Goal: Task Accomplishment & Management: Manage account settings

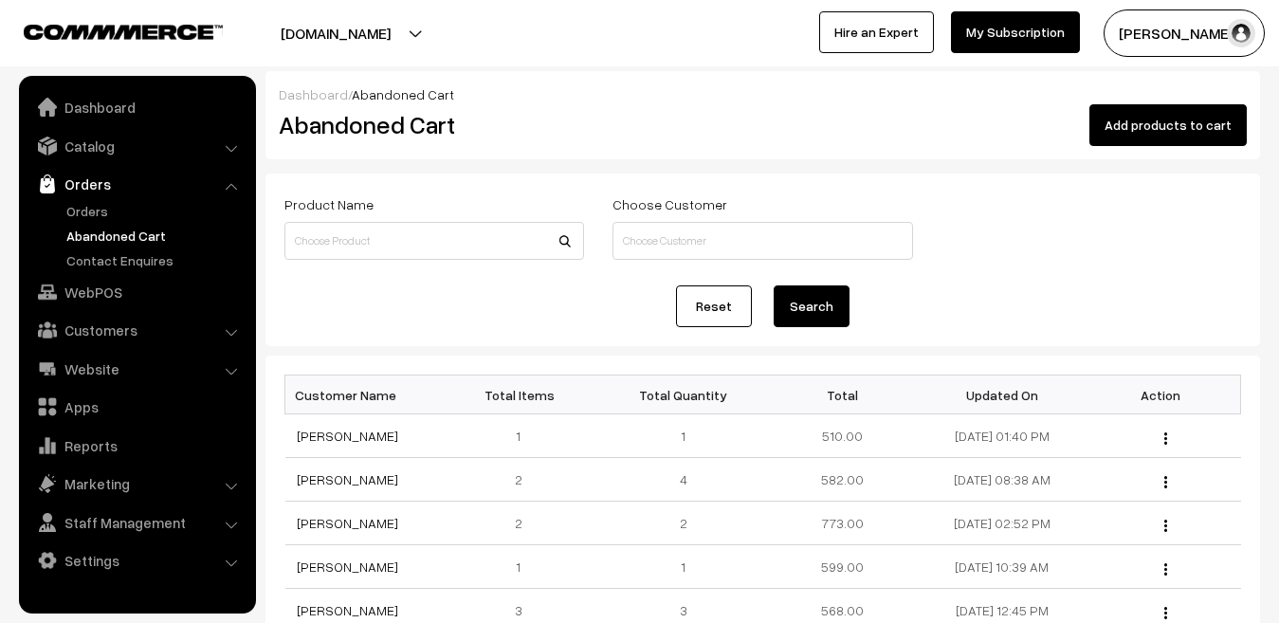
click at [92, 357] on link "Website" at bounding box center [137, 369] width 226 height 34
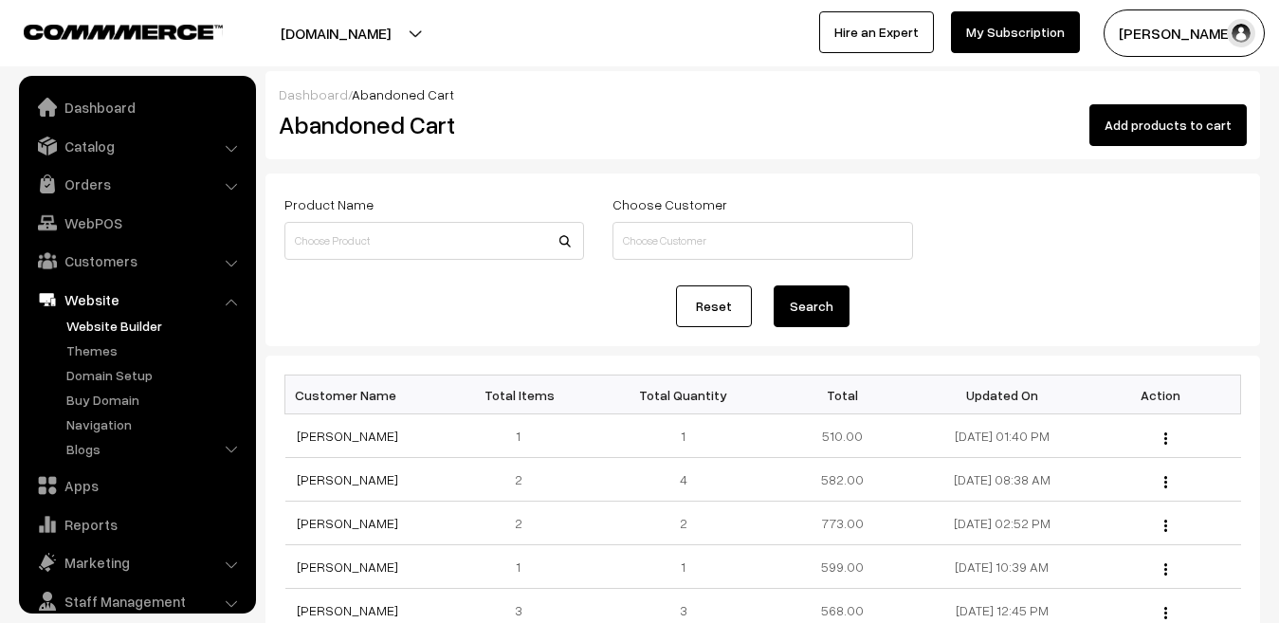
click at [93, 328] on link "Website Builder" at bounding box center [156, 326] width 188 height 20
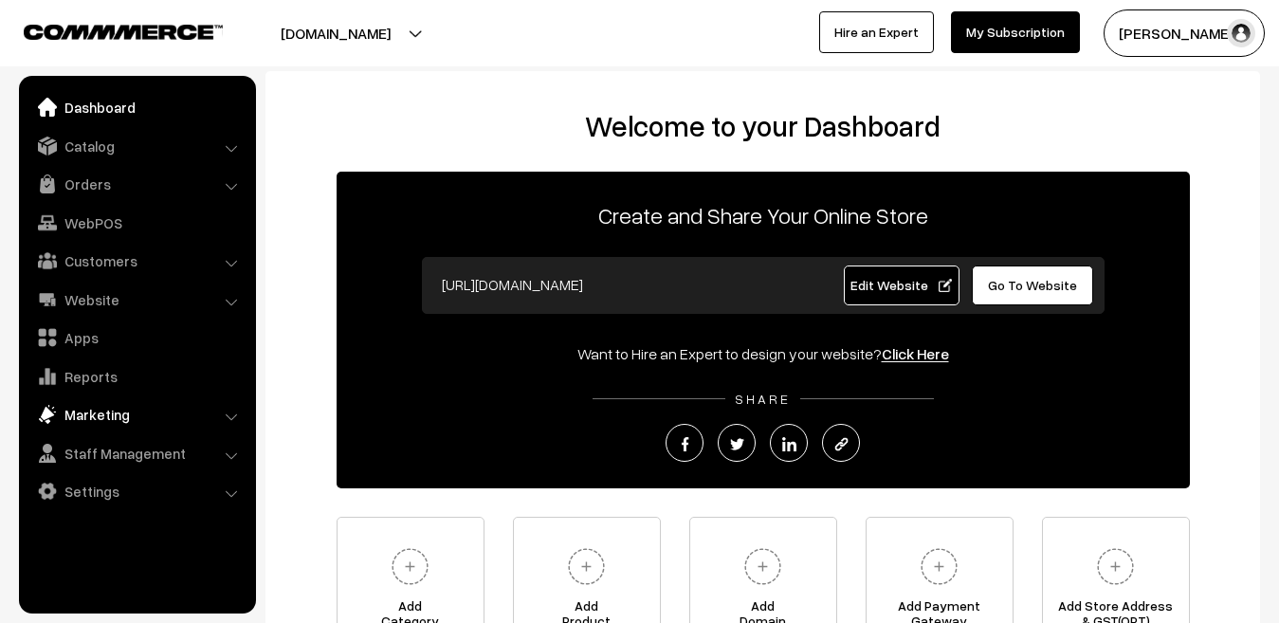
click at [113, 407] on link "Marketing" at bounding box center [137, 414] width 226 height 34
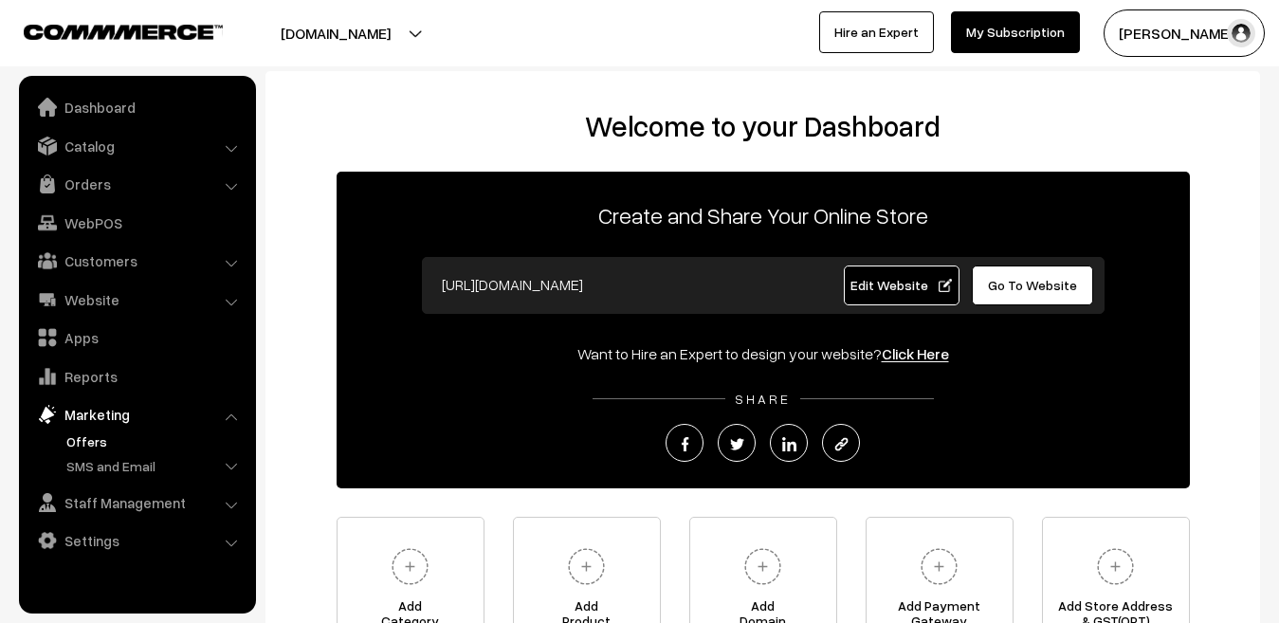
click at [92, 440] on link "Offers" at bounding box center [156, 441] width 188 height 20
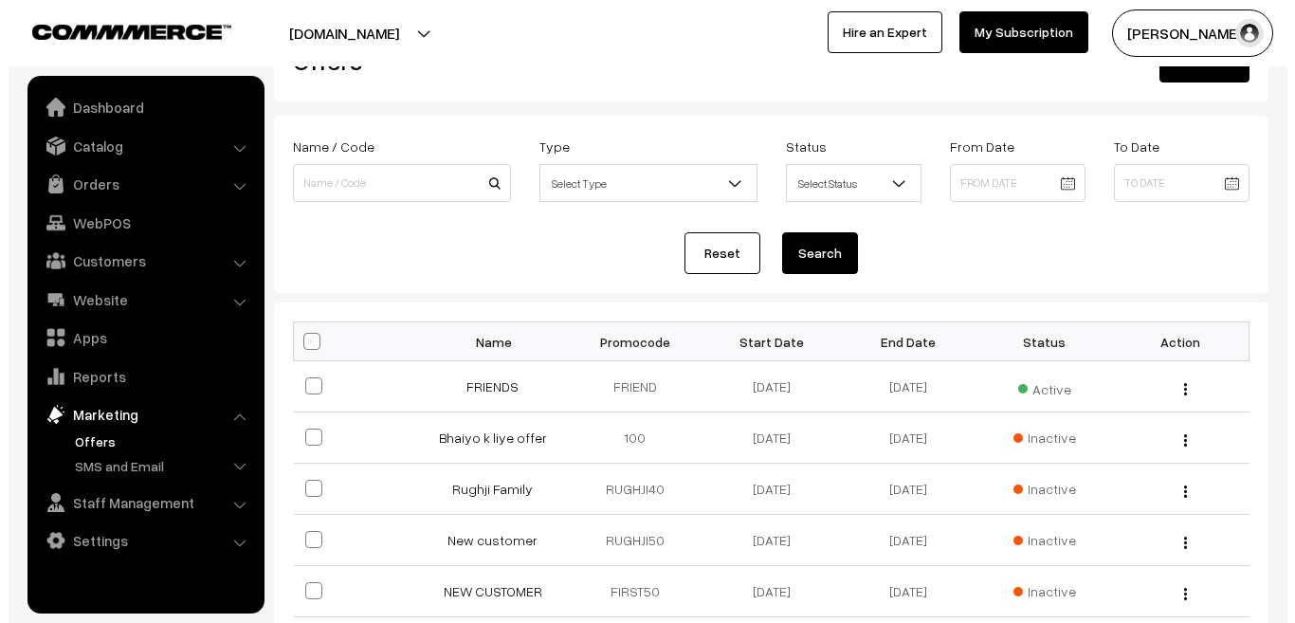
scroll to position [71, 0]
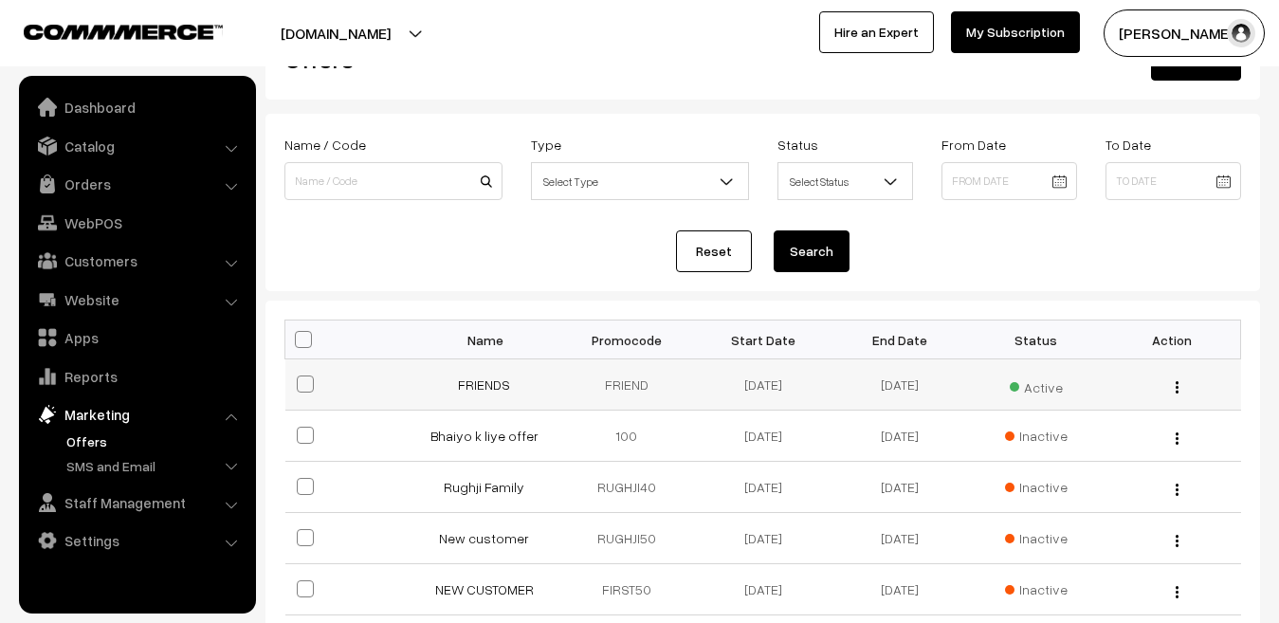
click at [1046, 392] on span "Active" at bounding box center [1036, 385] width 53 height 25
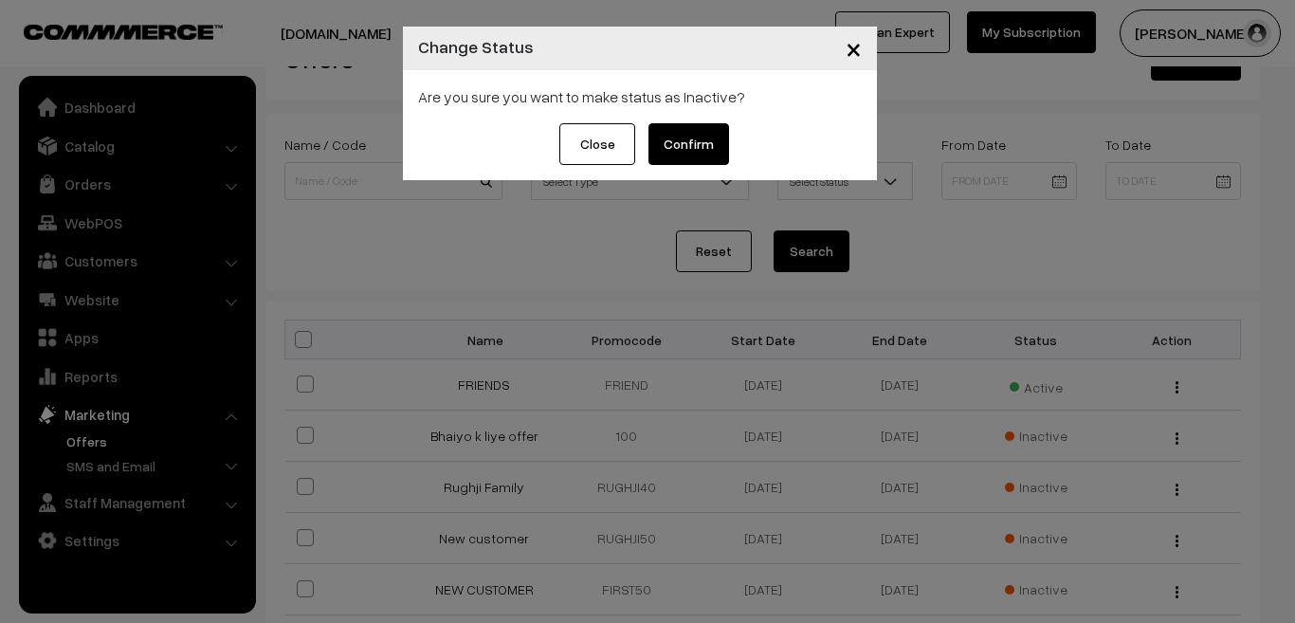
click at [688, 153] on button "Confirm" at bounding box center [689, 144] width 81 height 42
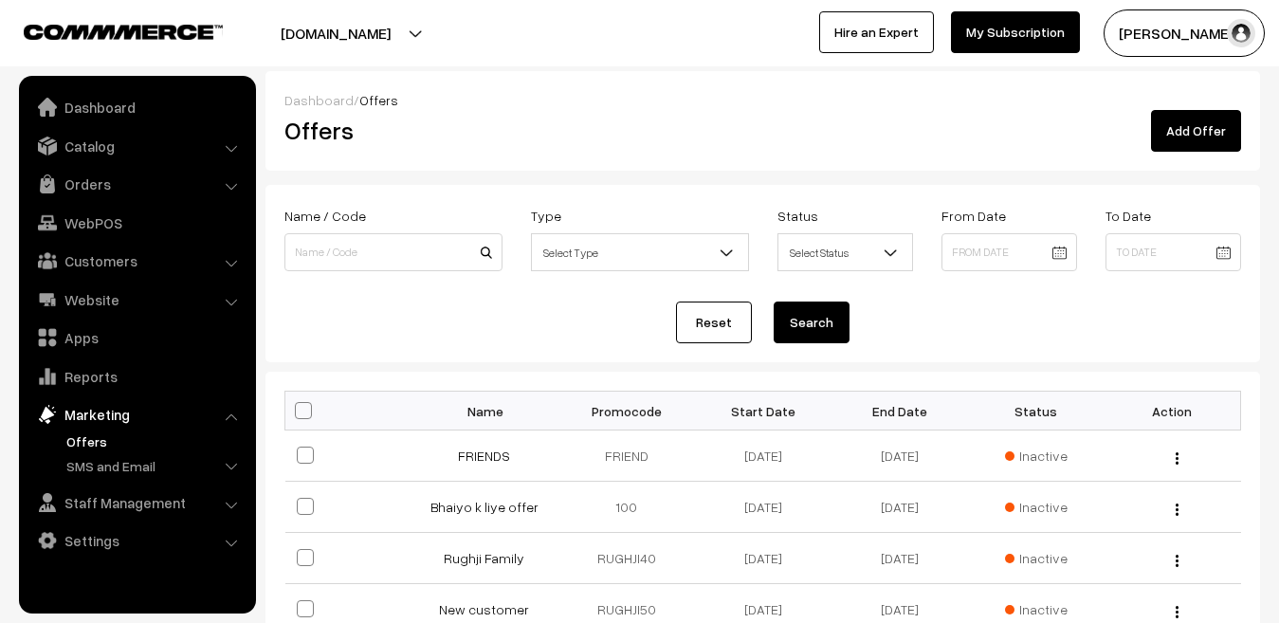
click at [301, 101] on link "Dashboard" at bounding box center [318, 100] width 69 height 16
